Goal: Information Seeking & Learning: Learn about a topic

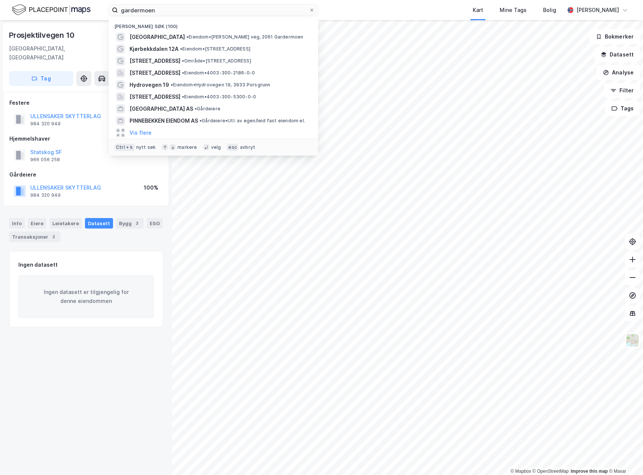
click at [66, 14] on div "gardermoen Nylige søk (100) [GEOGRAPHIC_DATA] • Eiendom • [PERSON_NAME][STREET_…" at bounding box center [321, 10] width 643 height 20
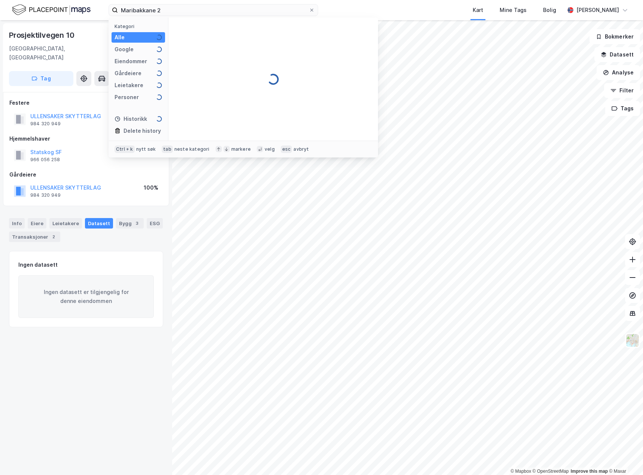
type input "Maribakkane 2"
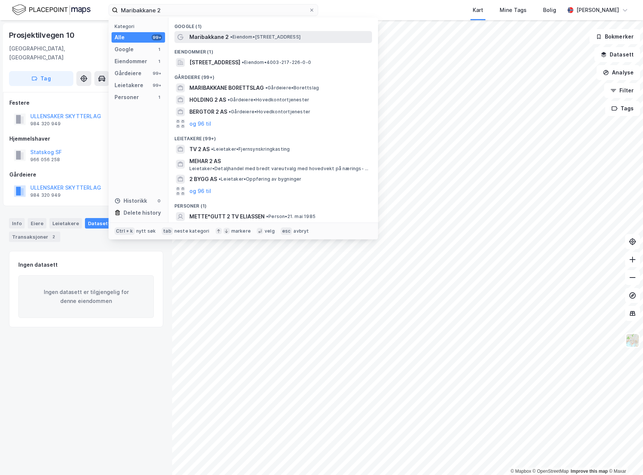
click at [228, 33] on div "Maribakkane 2 • Eiendom • [STREET_ADDRESS]" at bounding box center [279, 37] width 181 height 9
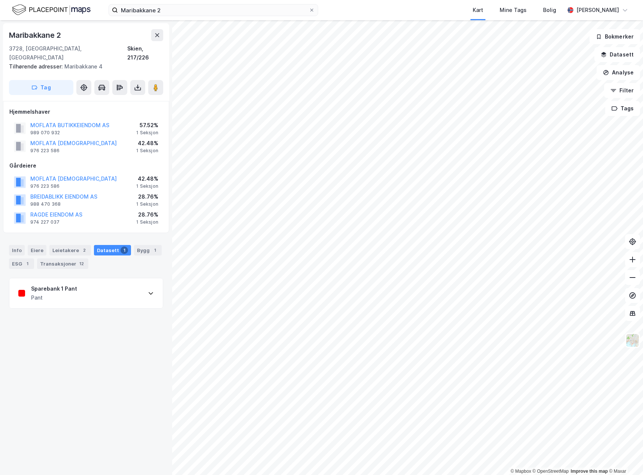
click at [97, 279] on div "Sparebank 1 Pant Pant" at bounding box center [85, 293] width 153 height 30
click at [106, 282] on div "Sparebank 1 Pant Pant" at bounding box center [85, 293] width 153 height 30
